Goal: Transaction & Acquisition: Purchase product/service

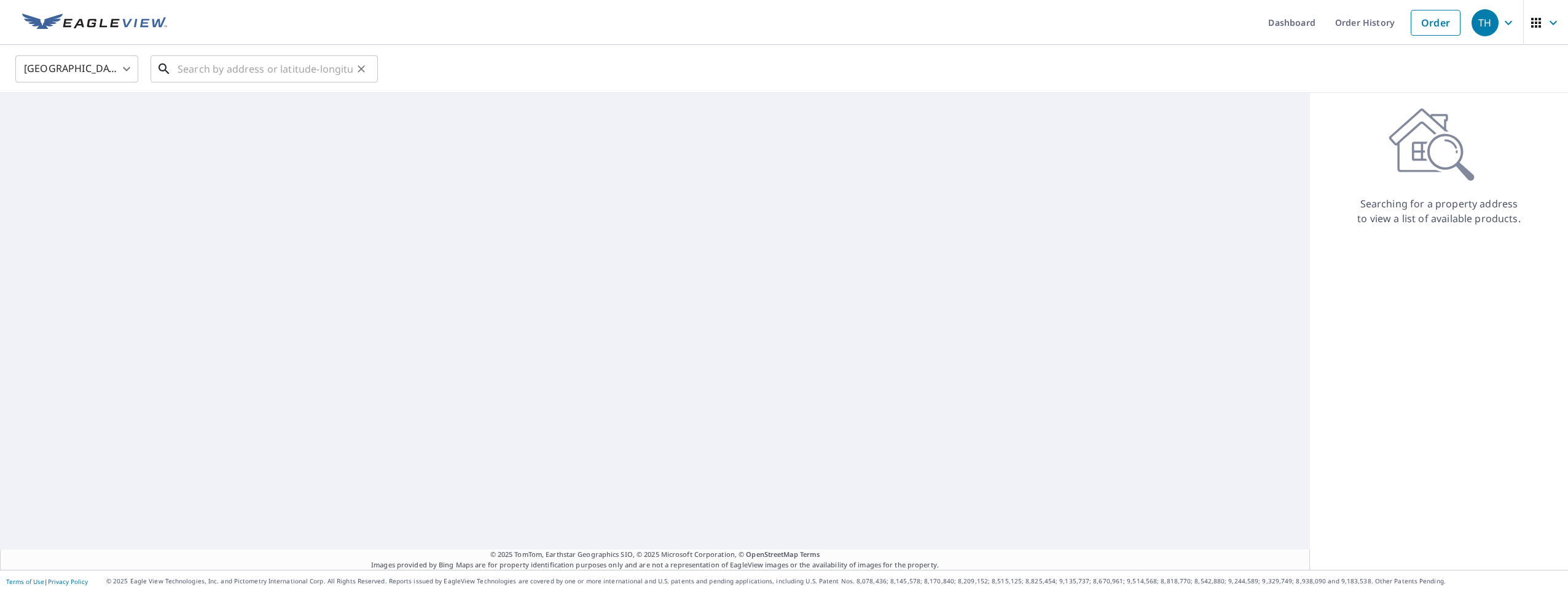
click at [234, 68] on input "text" at bounding box center [265, 69] width 175 height 34
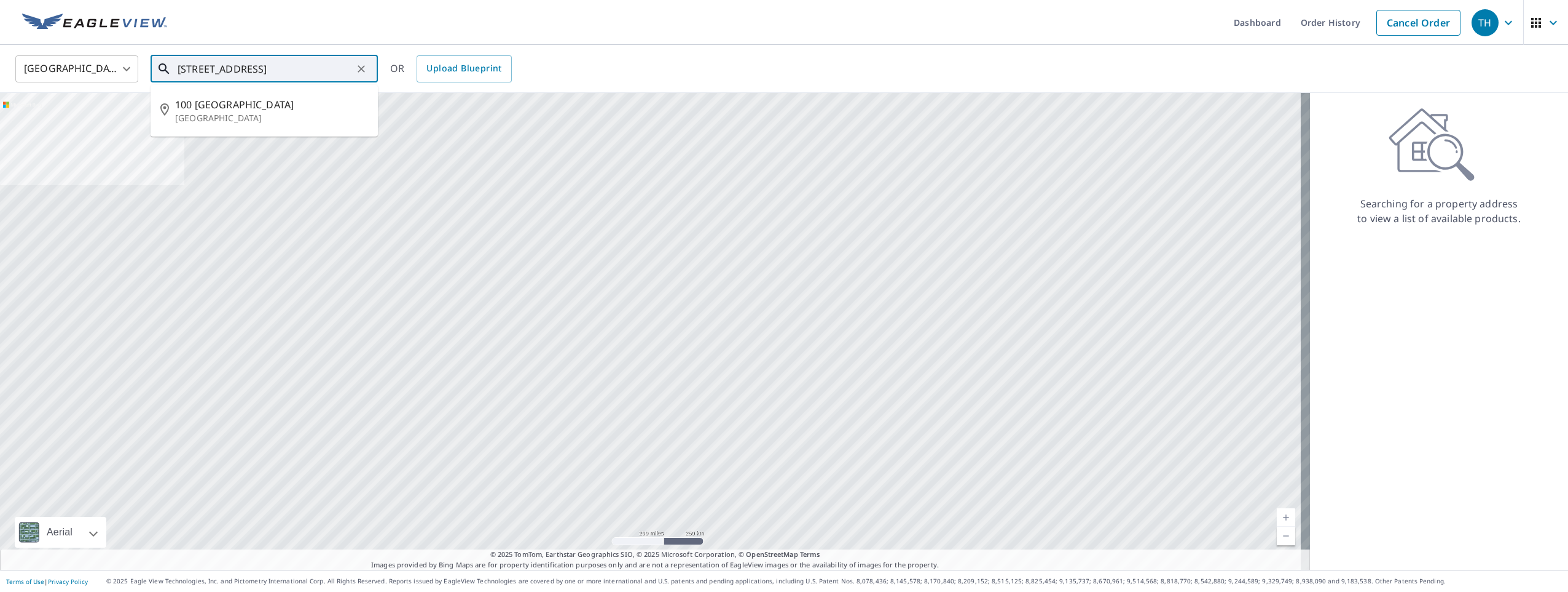
type input "[STREET_ADDRESS]"
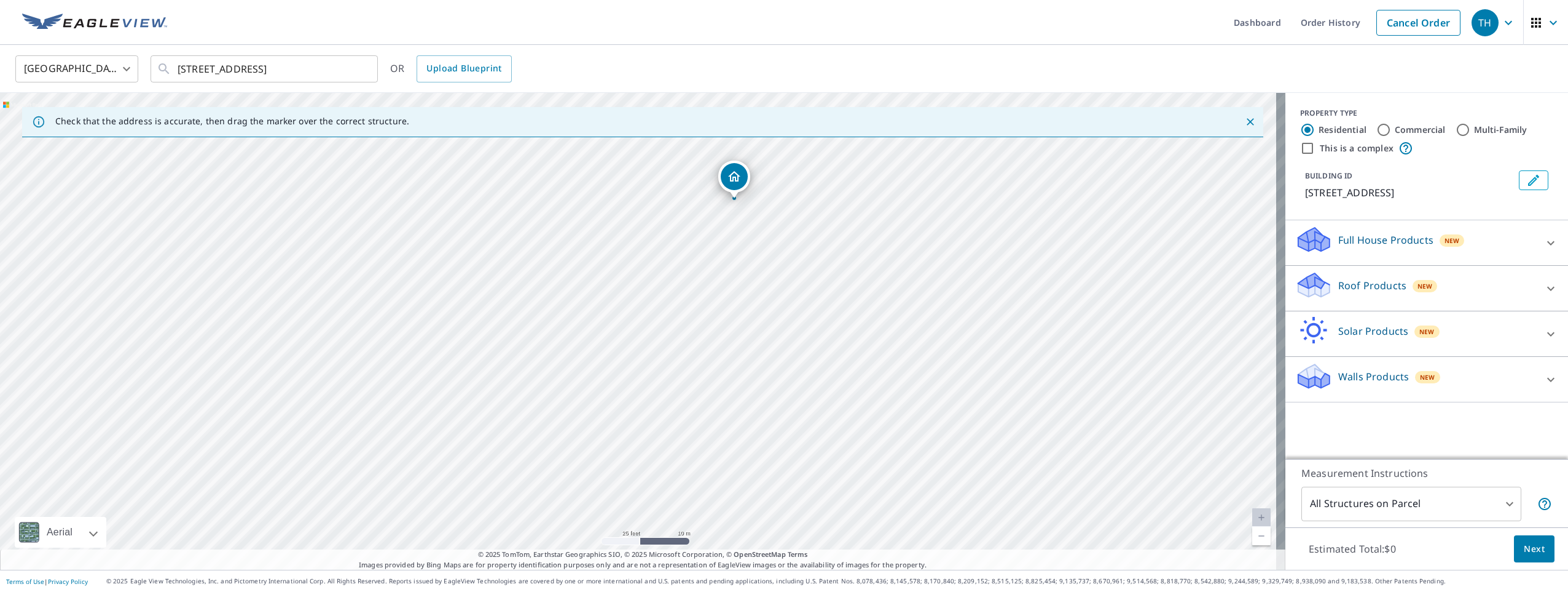
drag, startPoint x: 714, startPoint y: 228, endPoint x: 738, endPoint y: 179, distance: 54.6
click at [1420, 300] on div "Roof Products New" at bounding box center [1416, 288] width 241 height 35
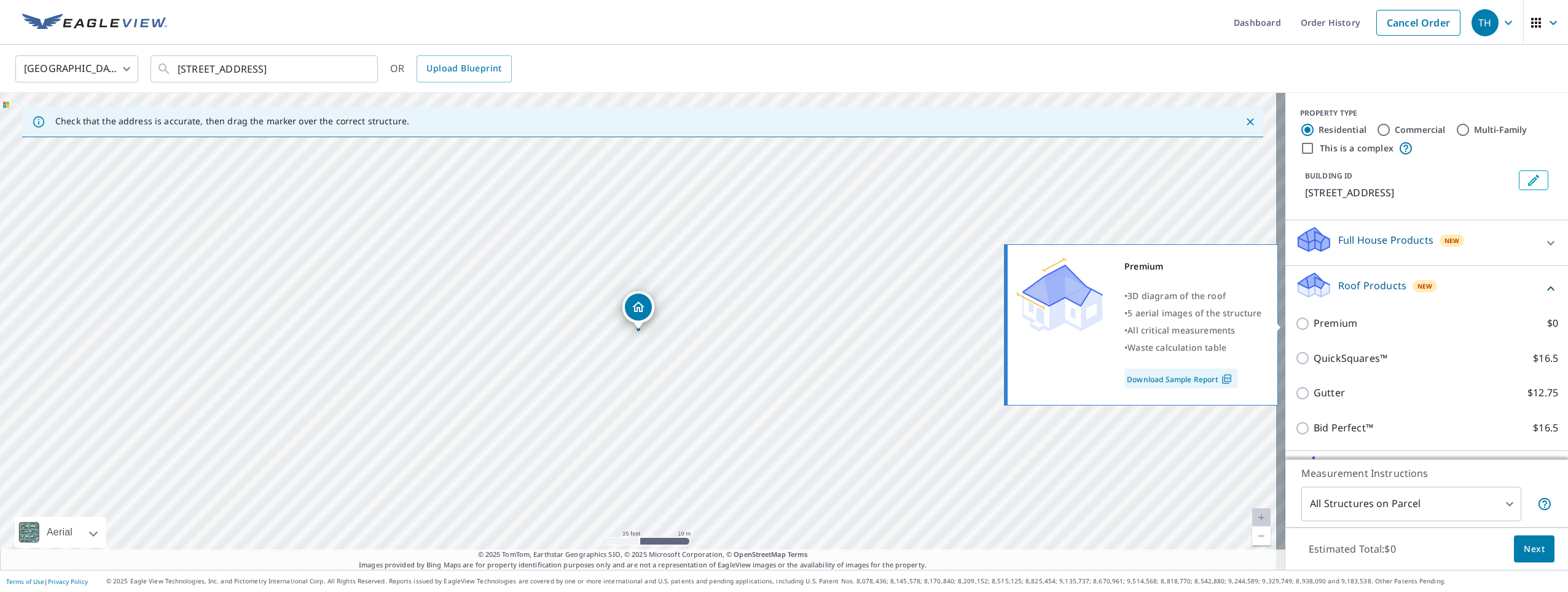
click at [1296, 324] on input "Premium $0" at bounding box center [1305, 323] width 18 height 15
checkbox input "true"
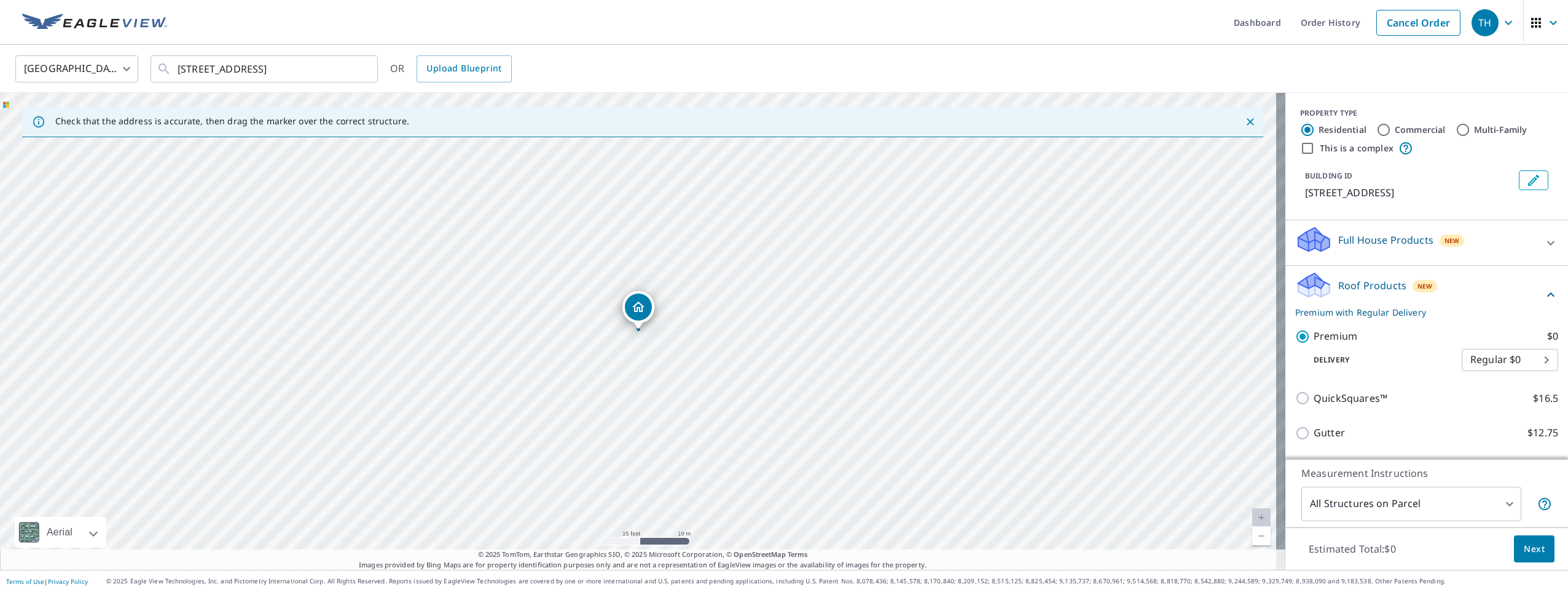
drag, startPoint x: 1527, startPoint y: 542, endPoint x: 969, endPoint y: 478, distance: 561.7
click at [969, 478] on div "Check that the address is accurate, then drag the marker over the correct struc…" at bounding box center [784, 331] width 1568 height 476
click at [272, 68] on input "[STREET_ADDRESS]" at bounding box center [265, 69] width 175 height 34
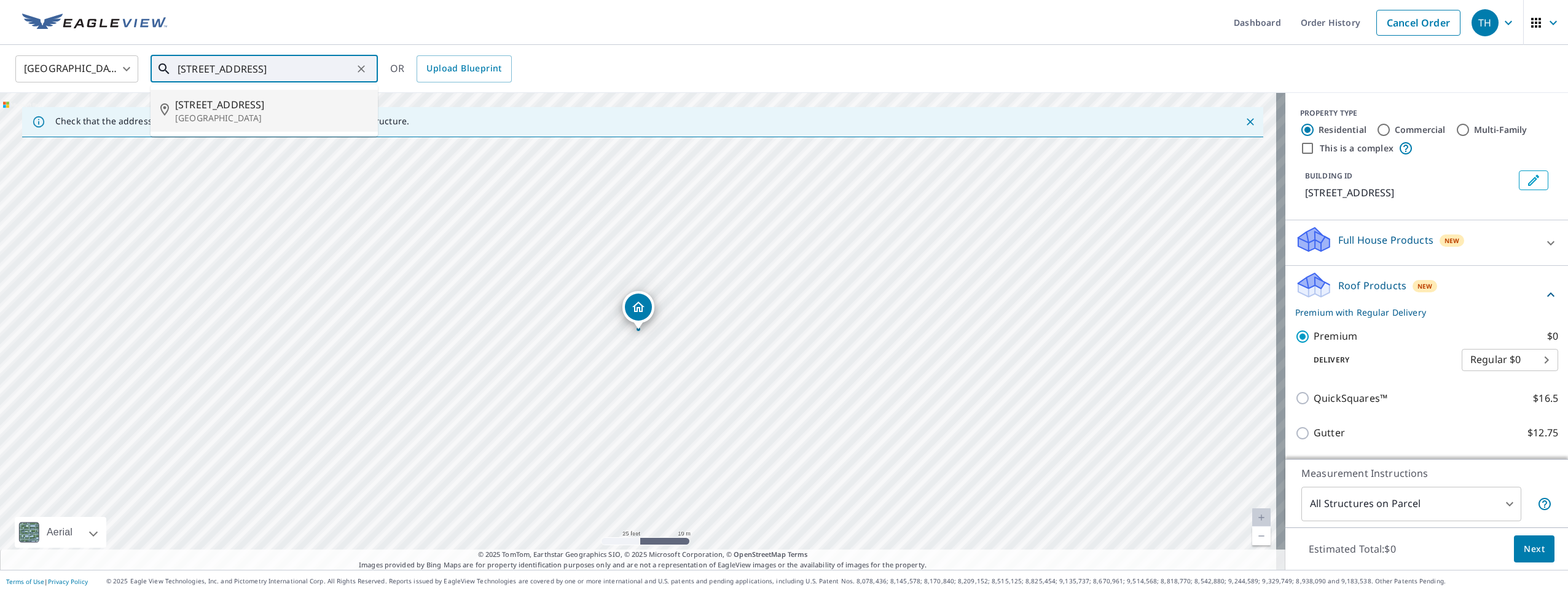
click at [250, 106] on span "[STREET_ADDRESS]" at bounding box center [272, 104] width 193 height 15
type input "[STREET_ADDRESS]"
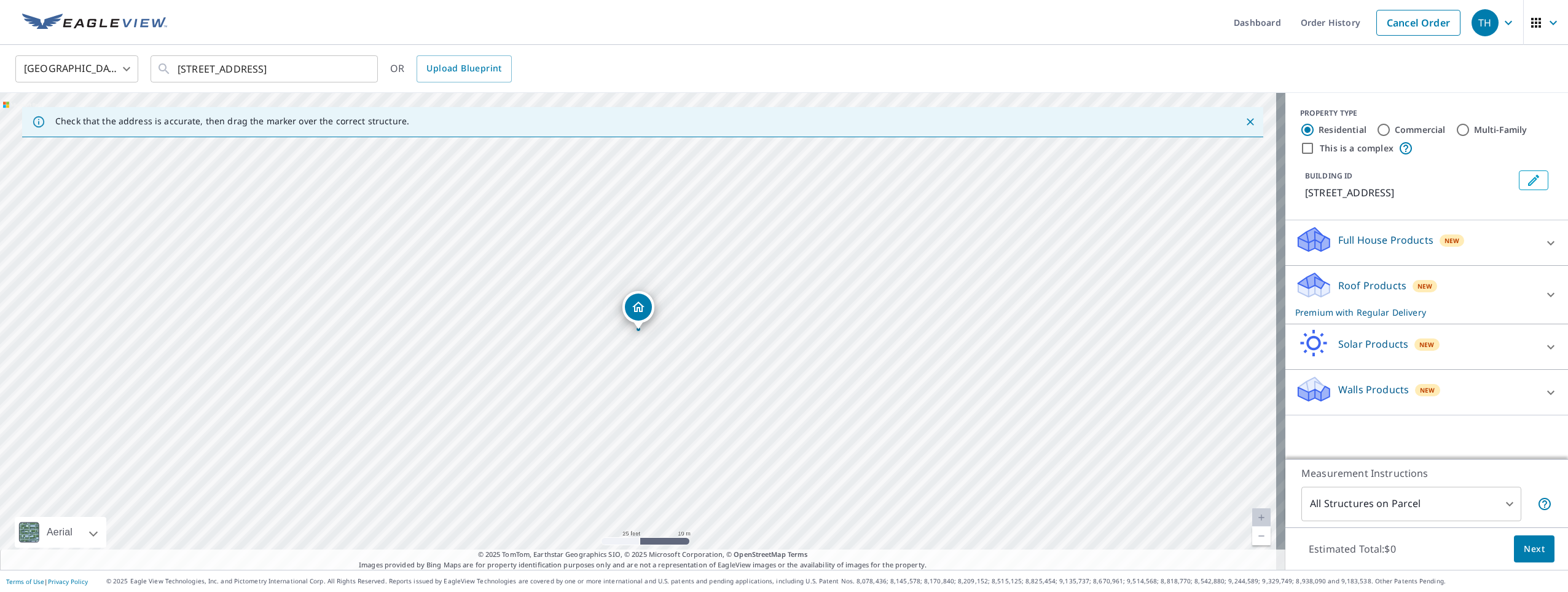
click at [1544, 289] on icon at bounding box center [1550, 294] width 15 height 15
click at [1520, 539] on button "Next" at bounding box center [1534, 549] width 41 height 28
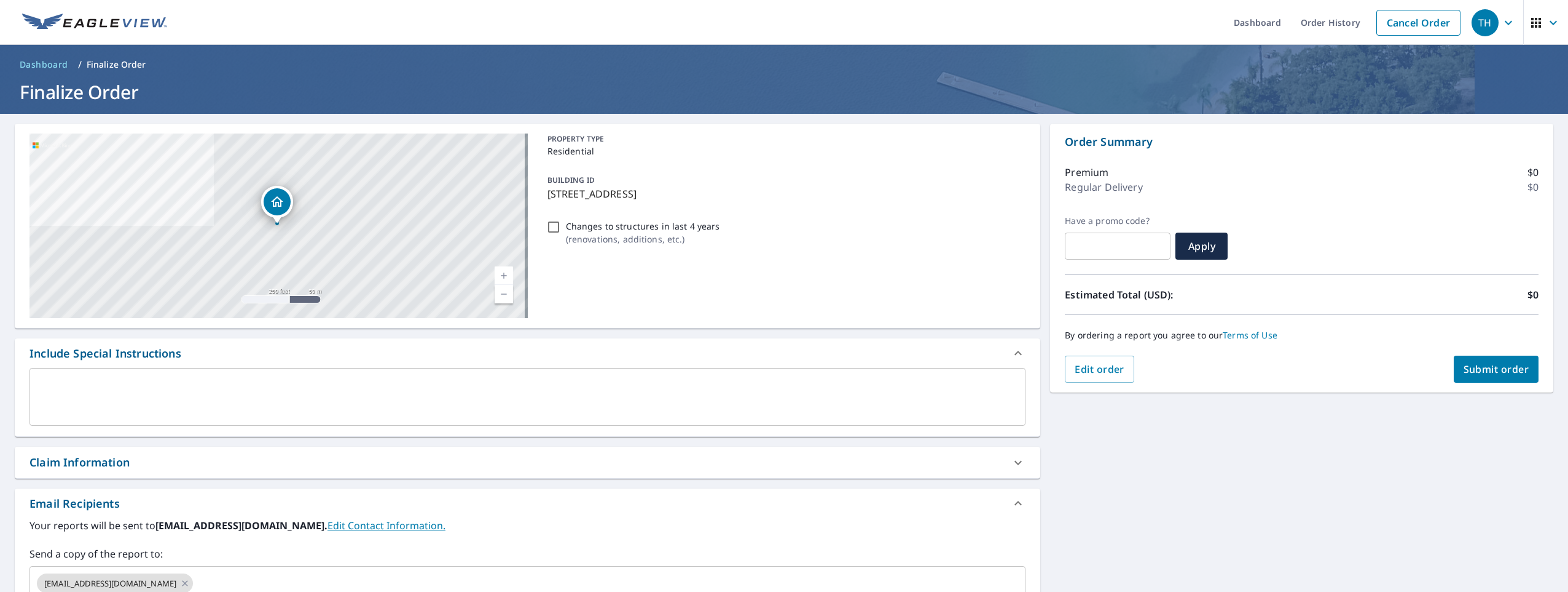
scroll to position [123, 0]
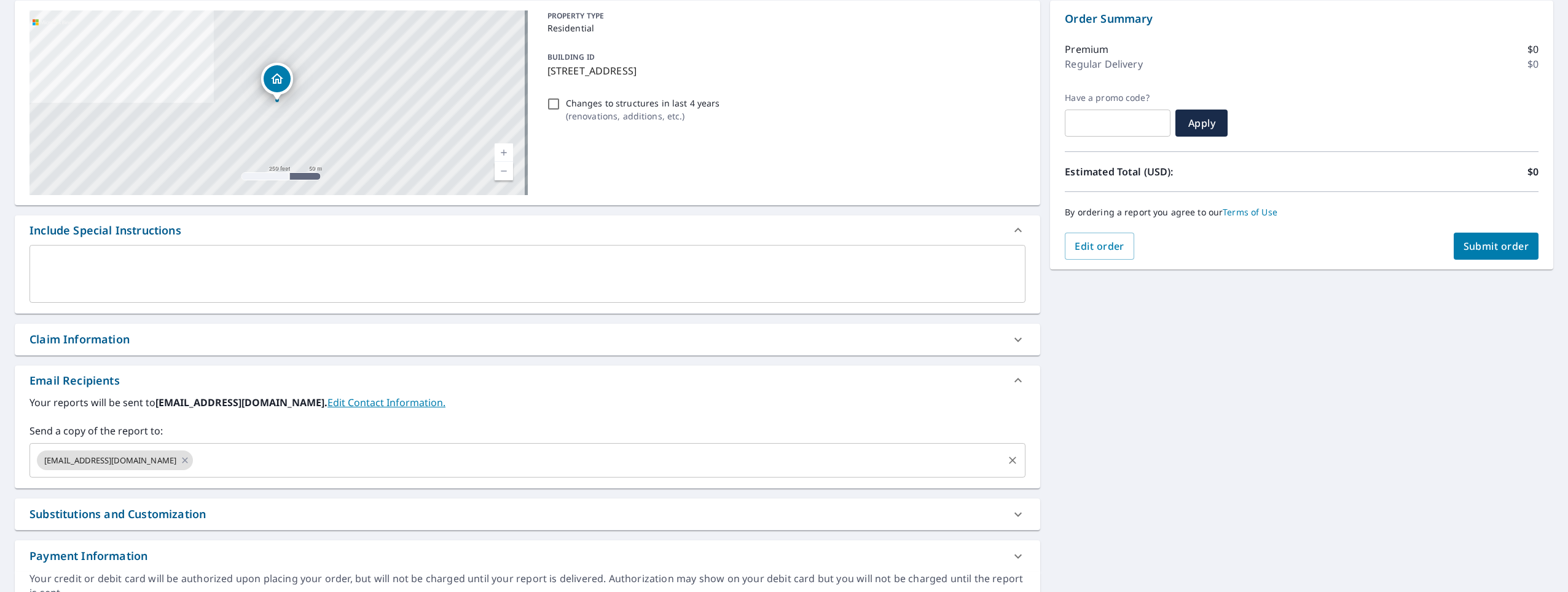
click at [340, 466] on input "text" at bounding box center [598, 460] width 807 height 23
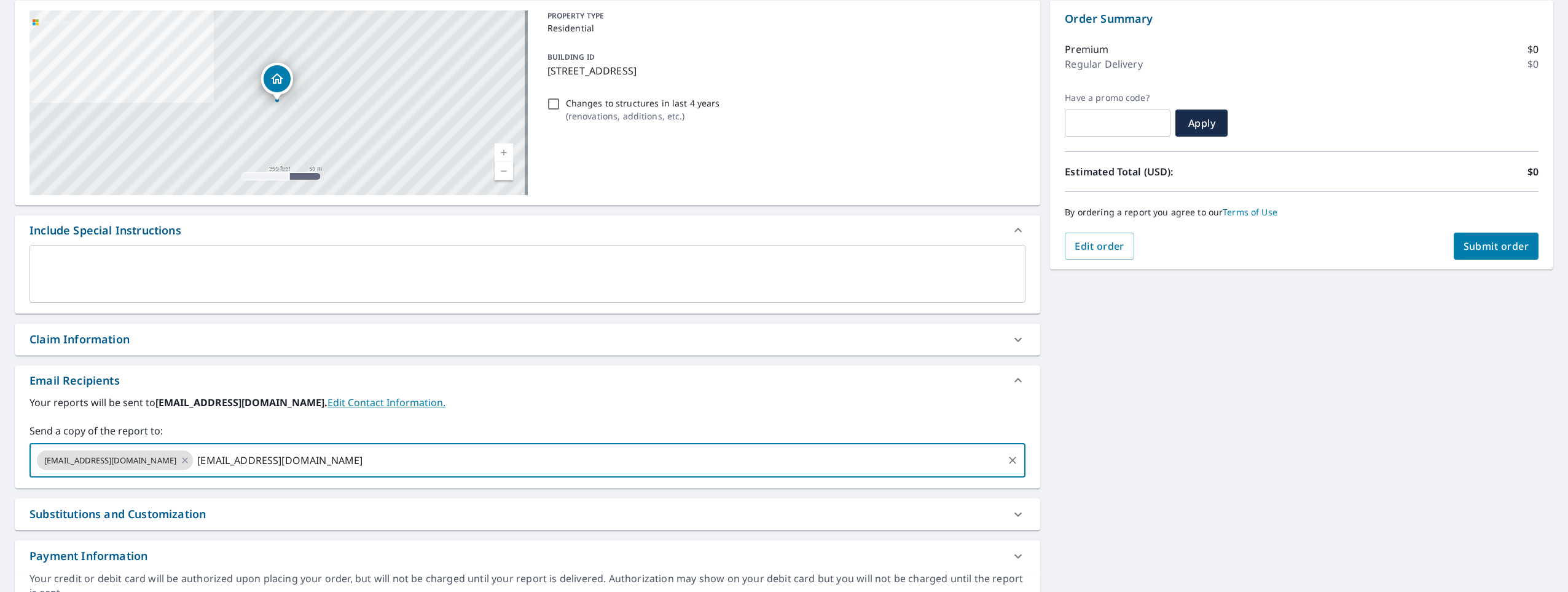
type input "[EMAIL_ADDRESS][DOMAIN_NAME]"
click at [552, 423] on label "Send a copy of the report to:" at bounding box center [527, 430] width 996 height 15
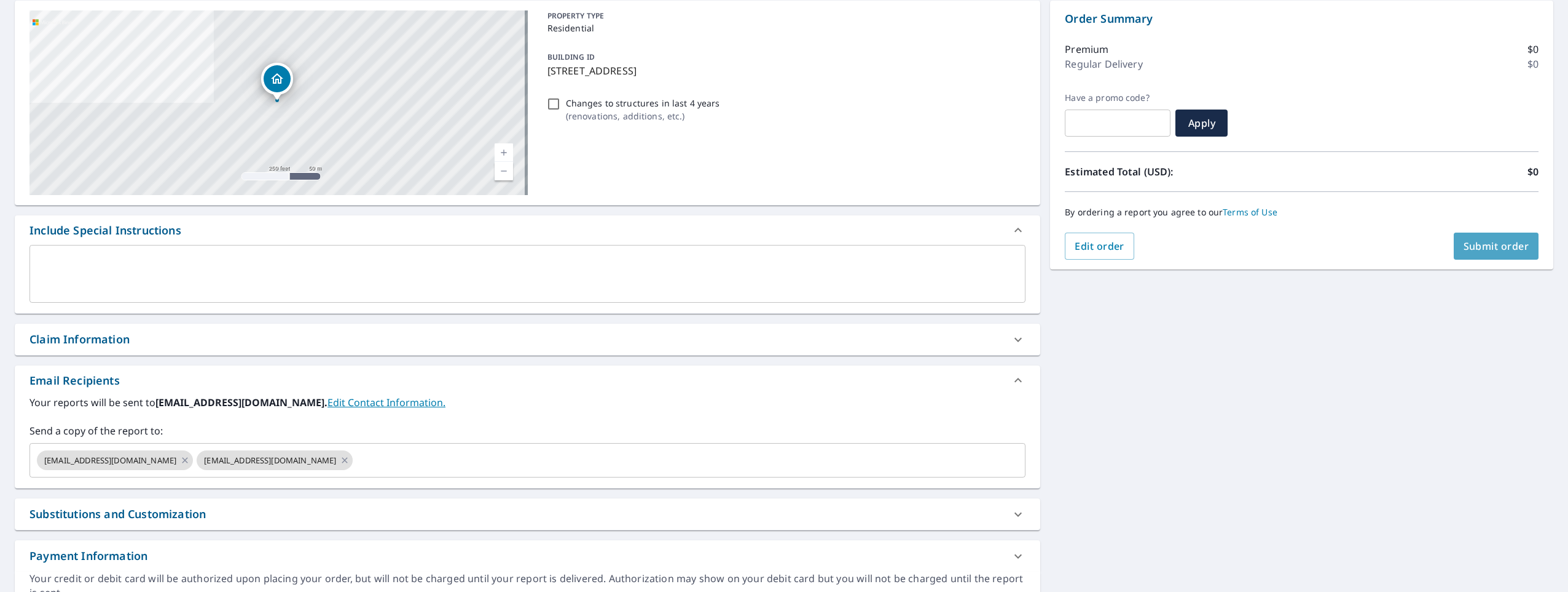
click at [1477, 246] on span "Submit order" at bounding box center [1497, 246] width 66 height 13
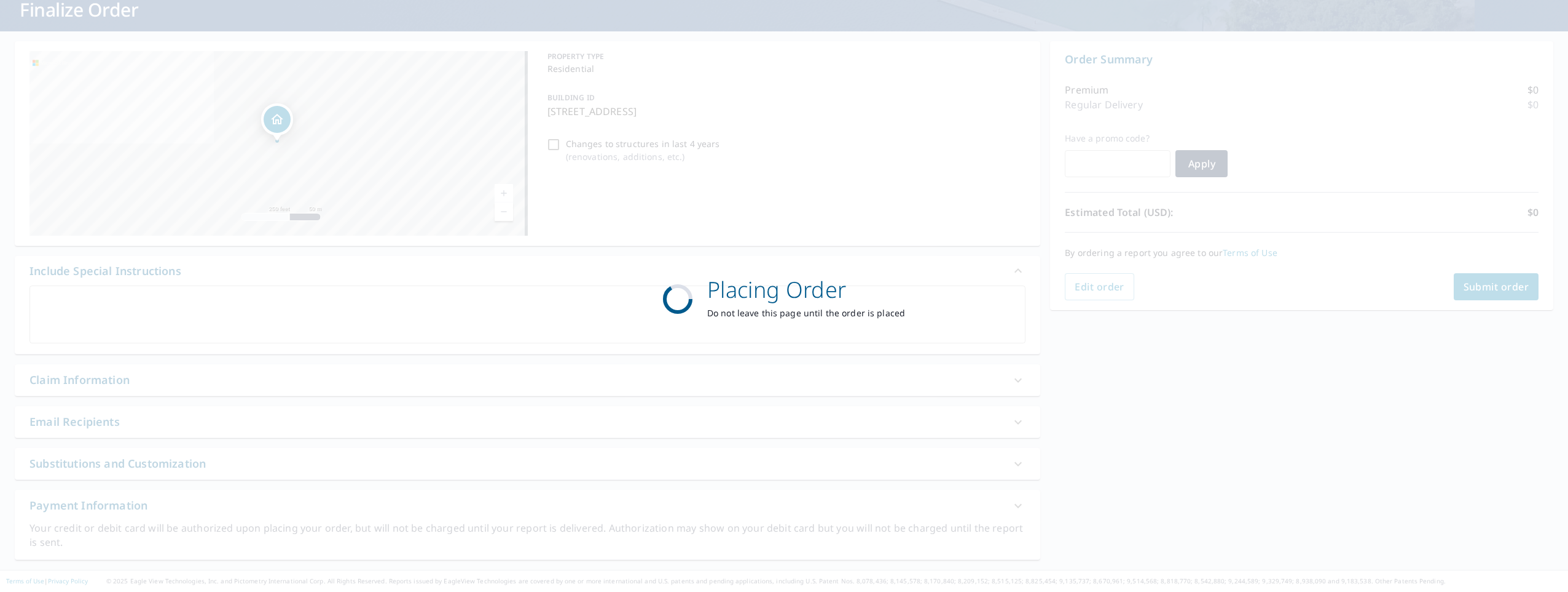
scroll to position [83, 0]
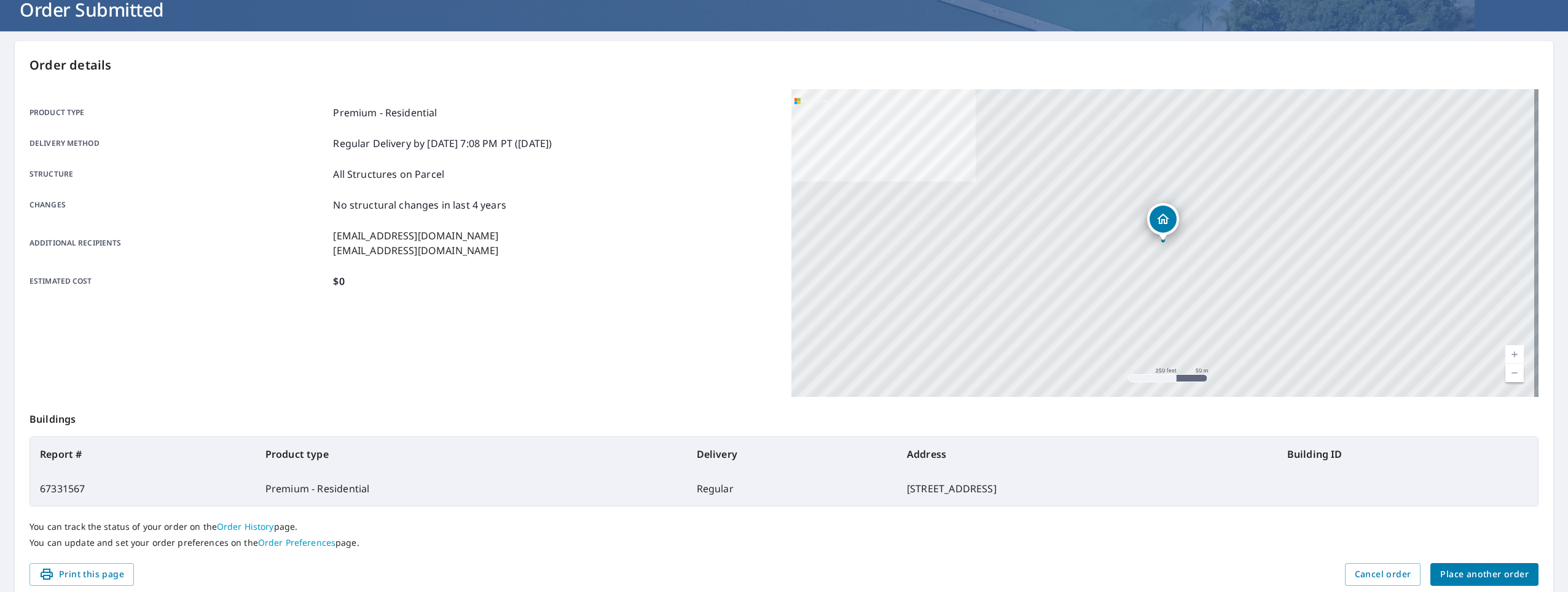
drag, startPoint x: 1467, startPoint y: 577, endPoint x: 1460, endPoint y: 578, distance: 7.1
click at [1467, 577] on span "Place another order" at bounding box center [1485, 574] width 88 height 15
